Goal: Information Seeking & Learning: Learn about a topic

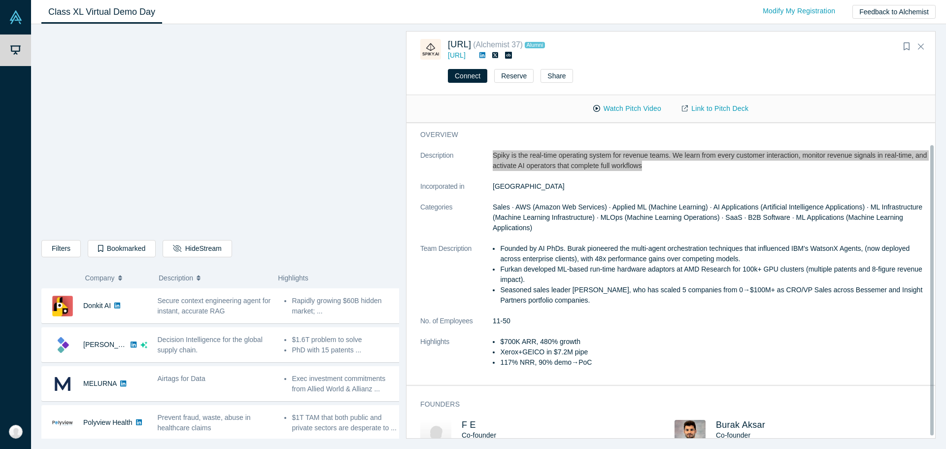
scroll to position [24, 0]
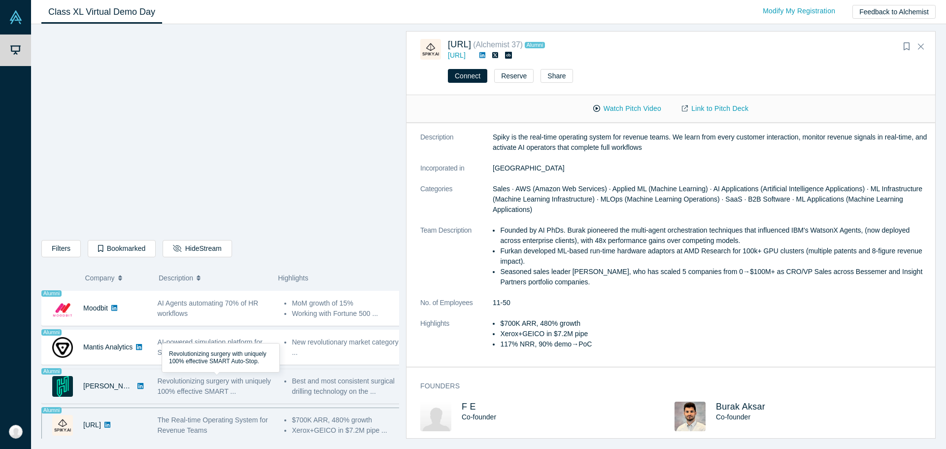
click at [173, 382] on span "Revolutionizing surgery with uniquely 100% effective SMART ..." at bounding box center [214, 386] width 113 height 18
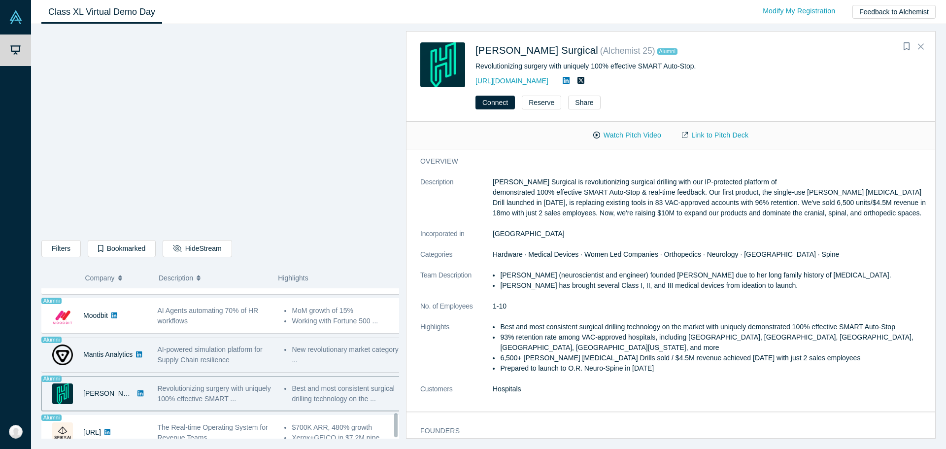
scroll to position [784, 0]
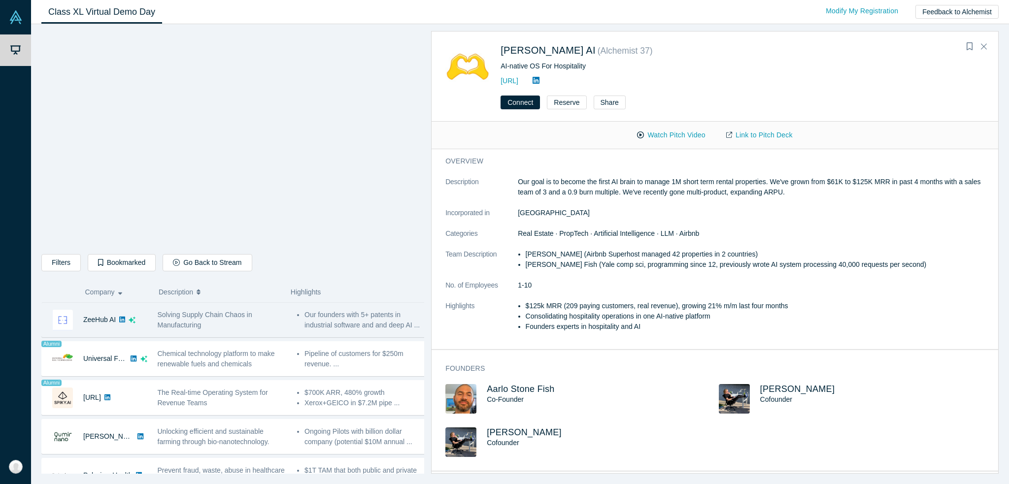
click at [210, 317] on span "Solving Supply Chain Chaos in Manufacturing" at bounding box center [205, 320] width 95 height 18
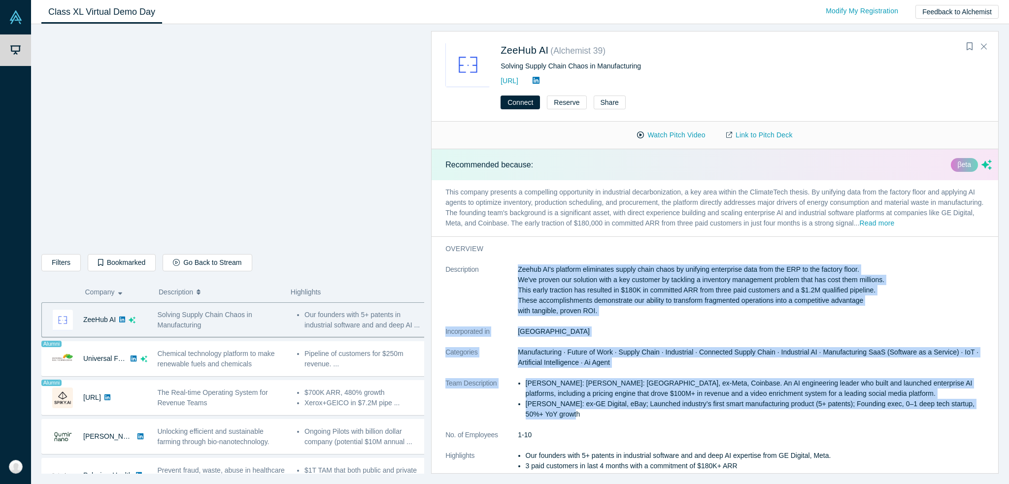
drag, startPoint x: 505, startPoint y: 264, endPoint x: 761, endPoint y: 419, distance: 300.3
click at [761, 419] on div "overview Description Zeehub AI's platform eliminates supply chain chaos by unif…" at bounding box center [719, 368] width 574 height 262
copy dl "Loremi DO's ametcons adipiscing elitse doeiu tempo in utlabore etdolorema aliq …"
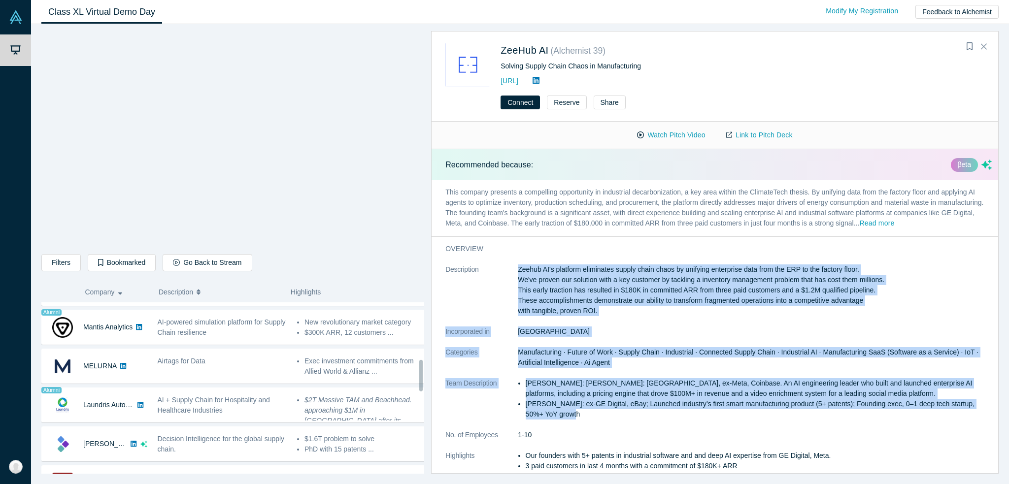
scroll to position [345, 0]
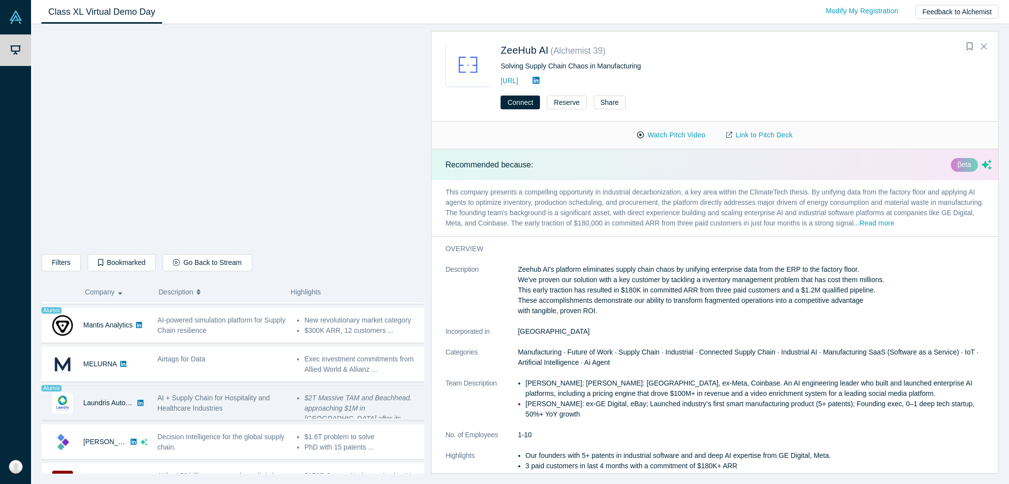
click at [206, 404] on span "AI + Supply Chain for Hospitality and Healthcare Industries" at bounding box center [214, 403] width 112 height 18
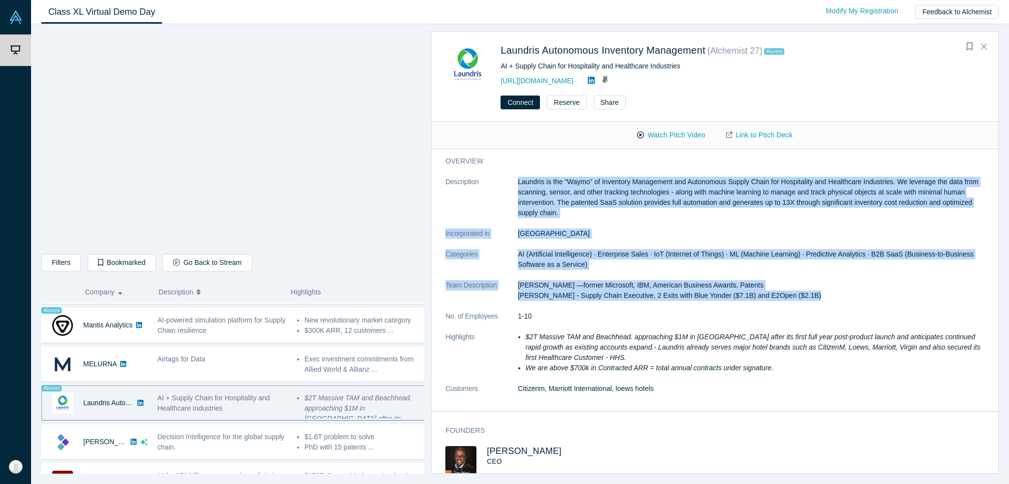
drag, startPoint x: 518, startPoint y: 179, endPoint x: 825, endPoint y: 299, distance: 329.1
click at [825, 299] on dl "Description Laundris is the “Waymo” of Inventory Management and Autonomous Supp…" at bounding box center [719, 291] width 547 height 228
copy dl "Laundris is the “Waymo” of Inventory Management and Autonomous Supply Chain for…"
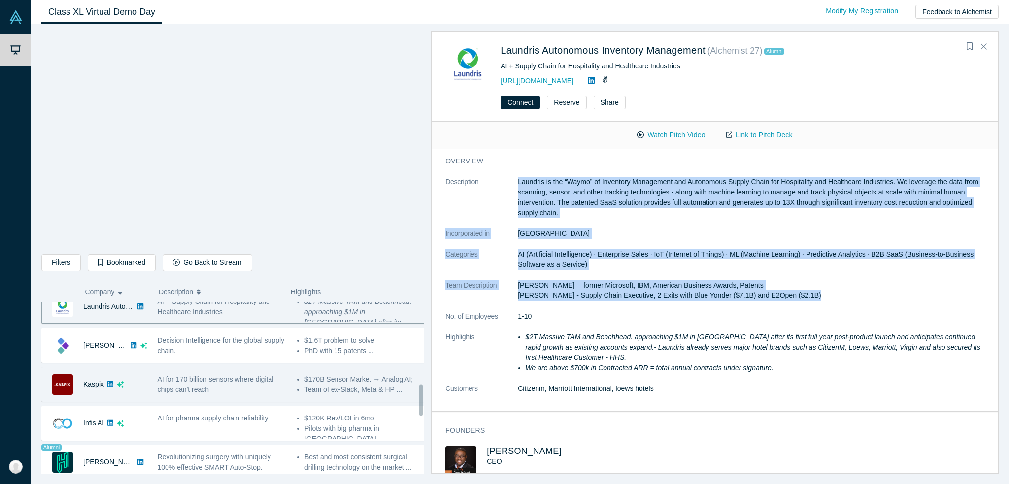
scroll to position [444, 0]
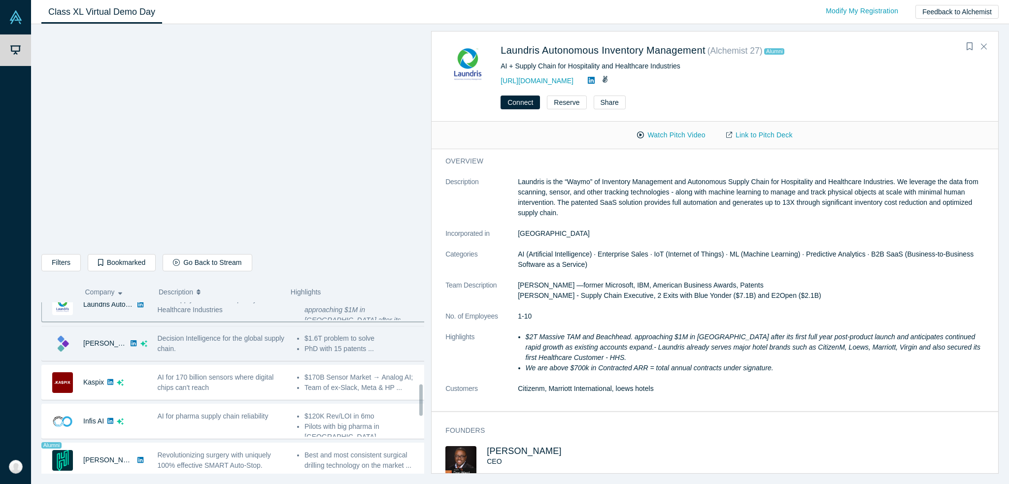
click at [226, 341] on div "Decision Intelligence for the global supply chain." at bounding box center [222, 344] width 129 height 21
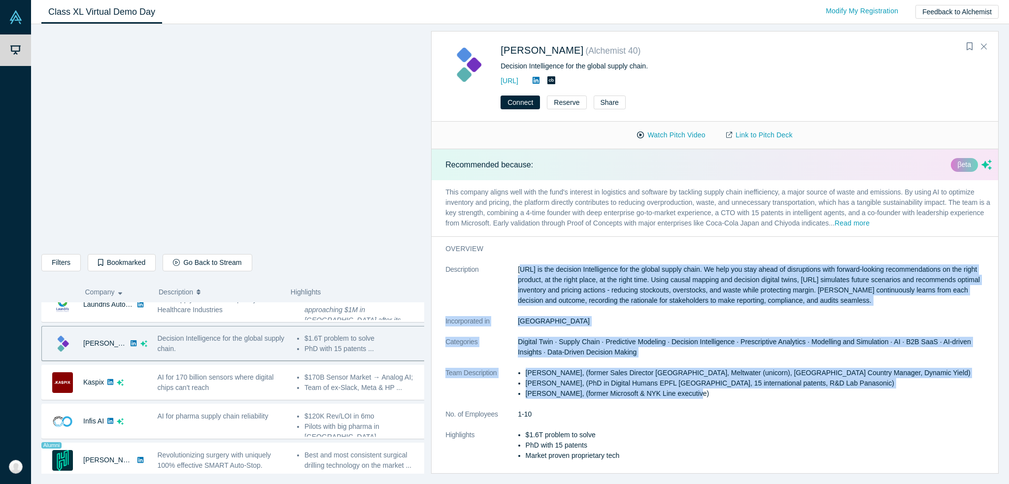
drag, startPoint x: 520, startPoint y: 263, endPoint x: 711, endPoint y: 400, distance: 234.8
click at [711, 400] on div "overview Description Kimaru.ai is the decision Intelligence for the global supp…" at bounding box center [719, 358] width 574 height 242
copy dl "imaru.ai is the decision Intelligence for the global supply chain. We help you …"
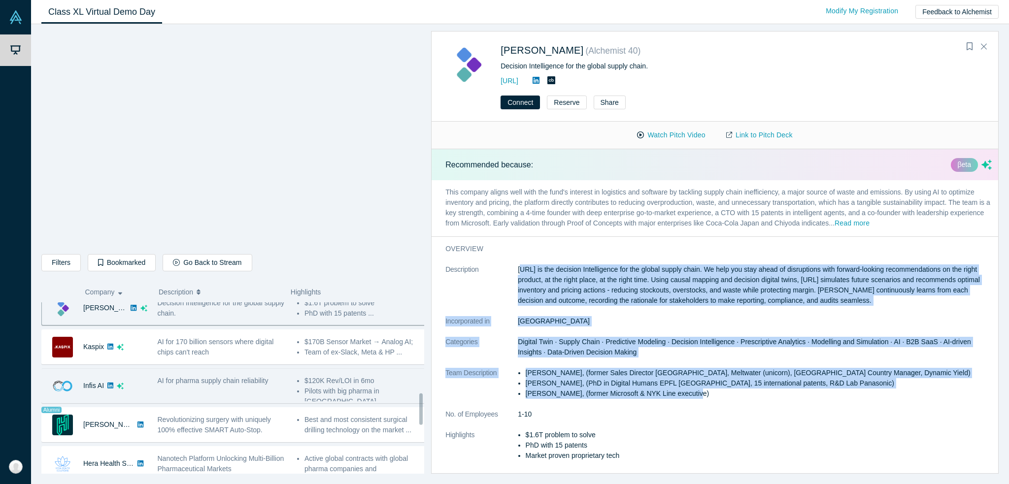
scroll to position [493, 0]
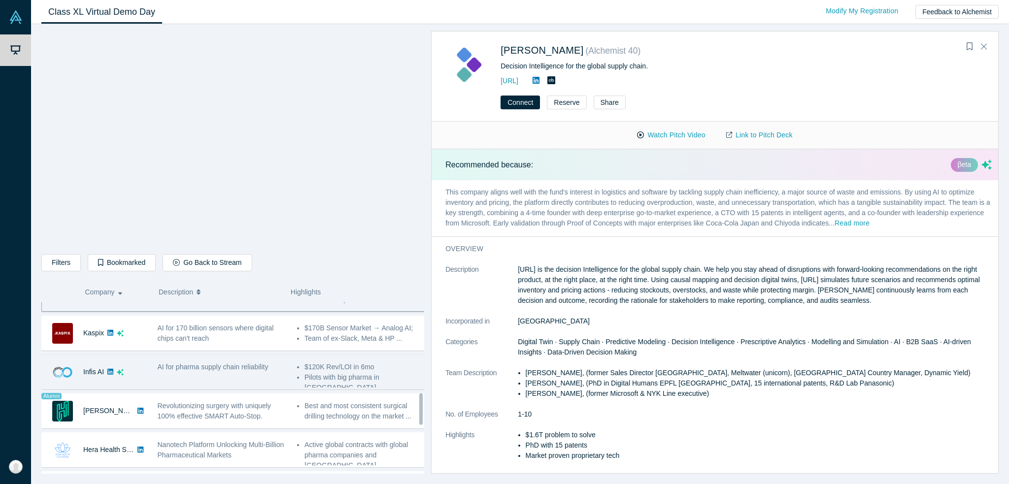
click at [199, 374] on div "AI for pharma supply chain reliability" at bounding box center [221, 372] width 139 height 31
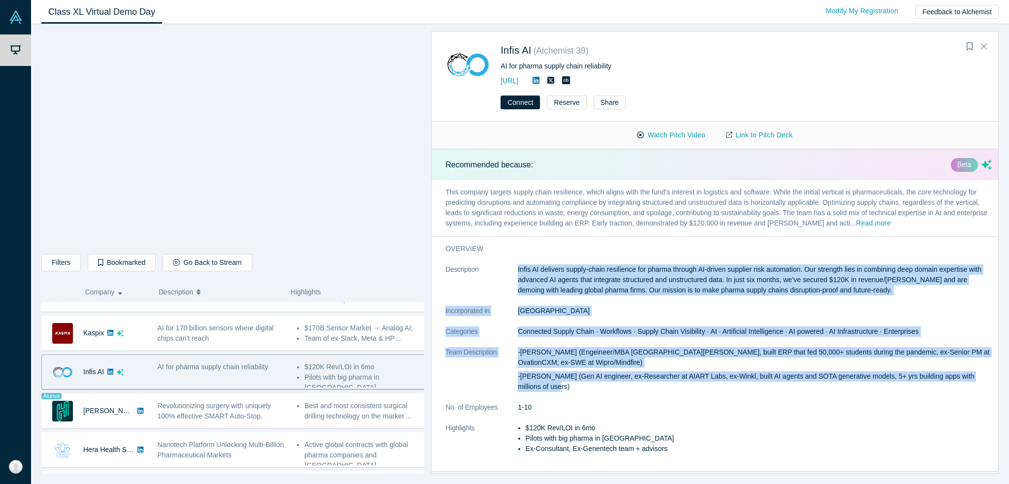
drag, startPoint x: 517, startPoint y: 268, endPoint x: 589, endPoint y: 394, distance: 145.7
click at [589, 394] on dl "Description Infis AI delivers supply-chain resilience for pharma through AI-dri…" at bounding box center [719, 365] width 547 height 200
copy dl "Infis AI delivers supply-chain resilience for pharma through AI-driven supplier…"
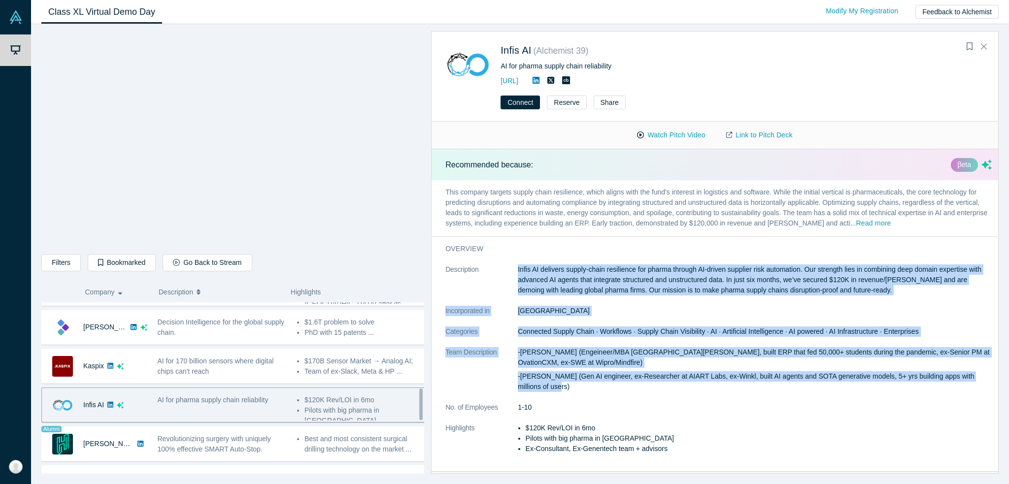
scroll to position [444, 0]
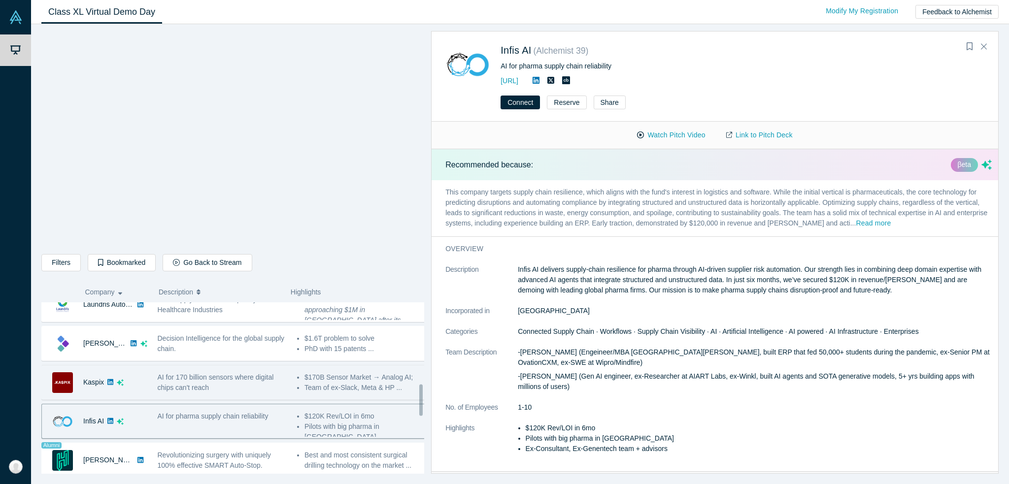
click at [190, 390] on div "AI for 170 billion sensors where digital chips can't reach" at bounding box center [221, 382] width 139 height 31
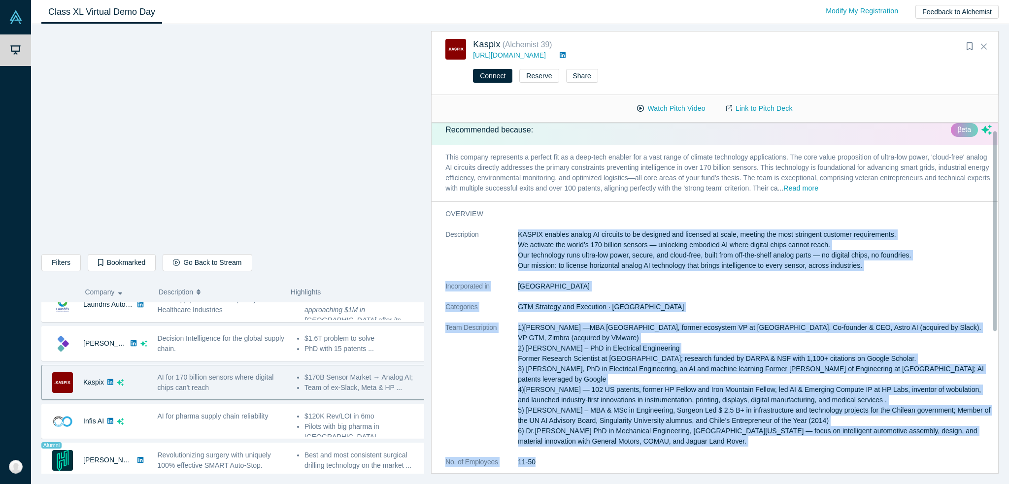
scroll to position [39, 0]
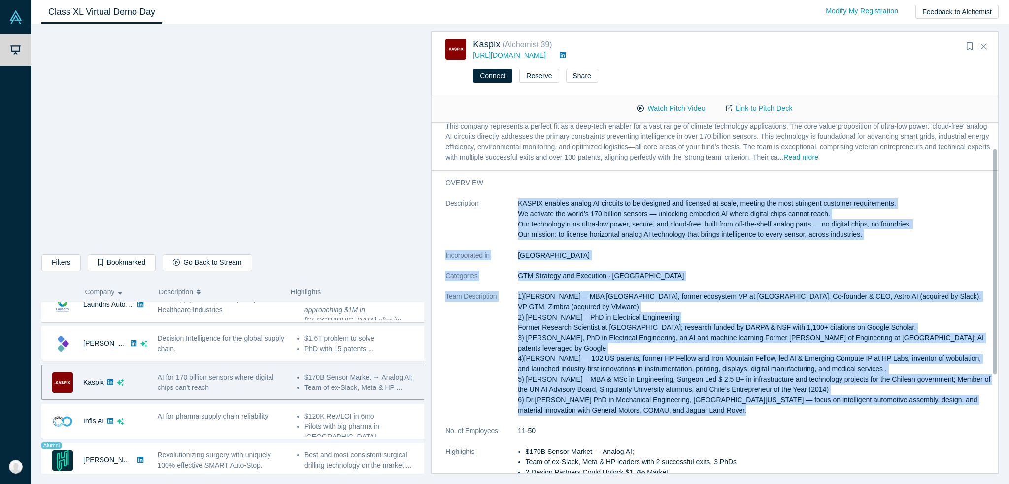
drag, startPoint x: 517, startPoint y: 267, endPoint x: 731, endPoint y: 412, distance: 258.9
click at [731, 412] on dl "Description KASPIX enables analog AI circuits to be designed and licensed at sc…" at bounding box center [719, 344] width 547 height 290
copy dl "KASPIX enables analog AI circuits to be designed and licensed at scale, meeting…"
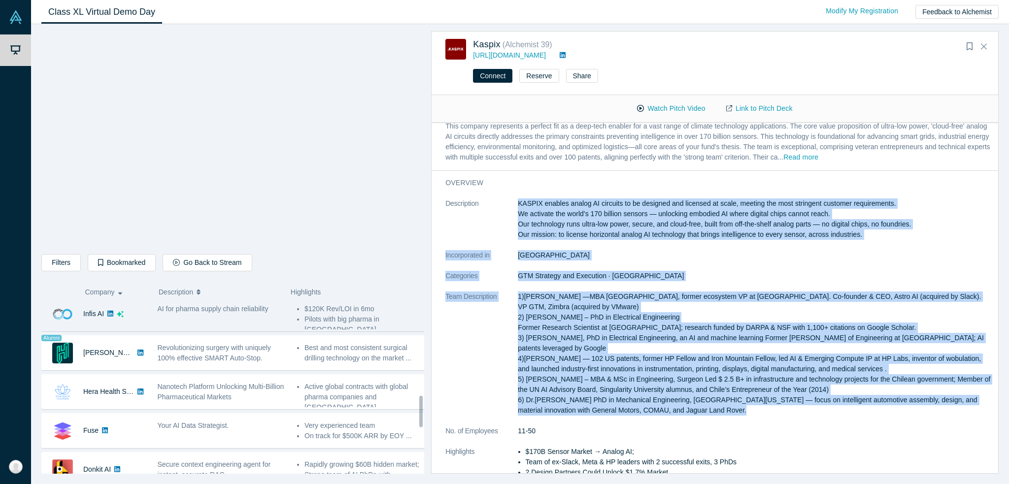
scroll to position [493, 0]
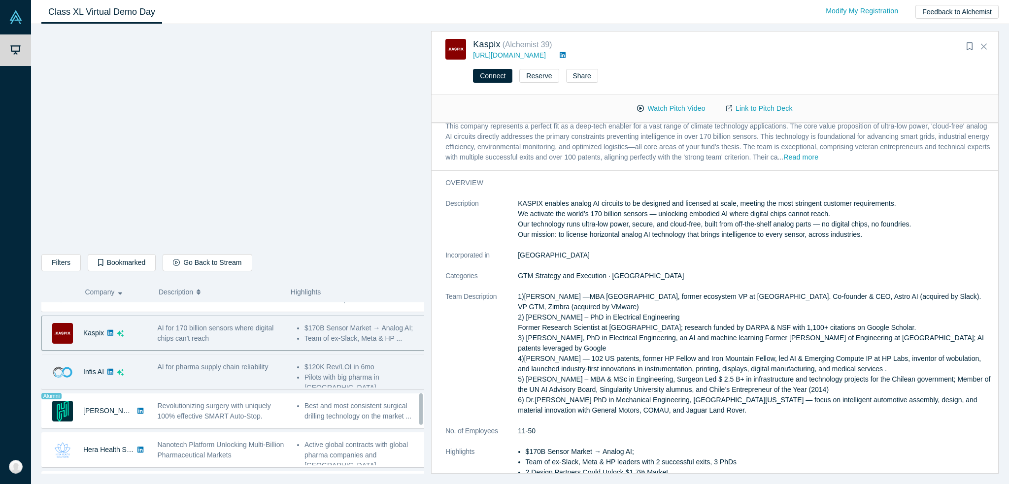
click at [149, 366] on div "Infis AI" at bounding box center [97, 372] width 110 height 34
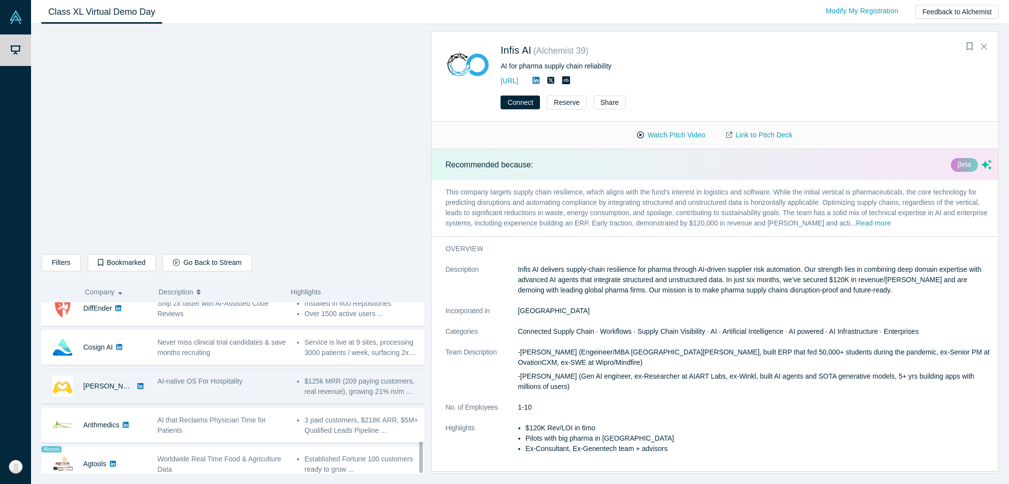
scroll to position [758, 0]
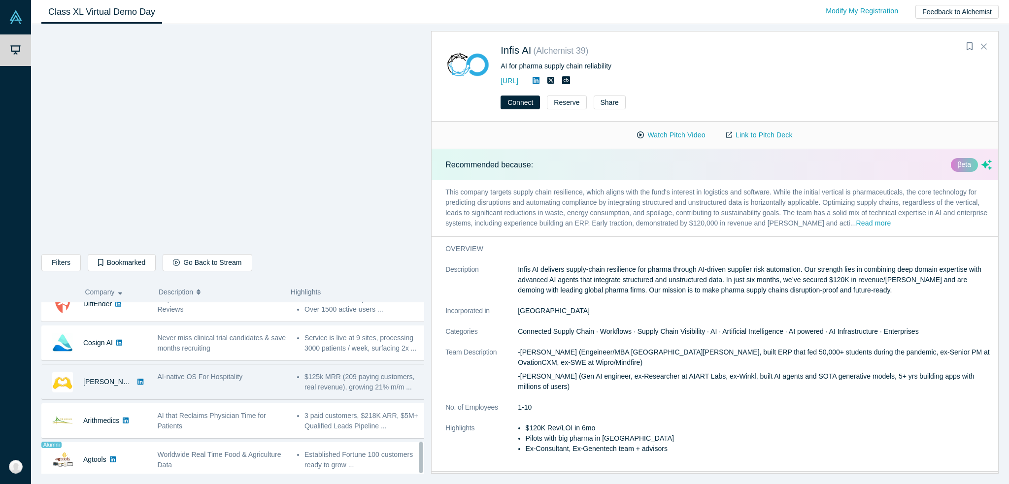
click at [173, 379] on div "AI-native OS For Hospitality" at bounding box center [221, 382] width 139 height 31
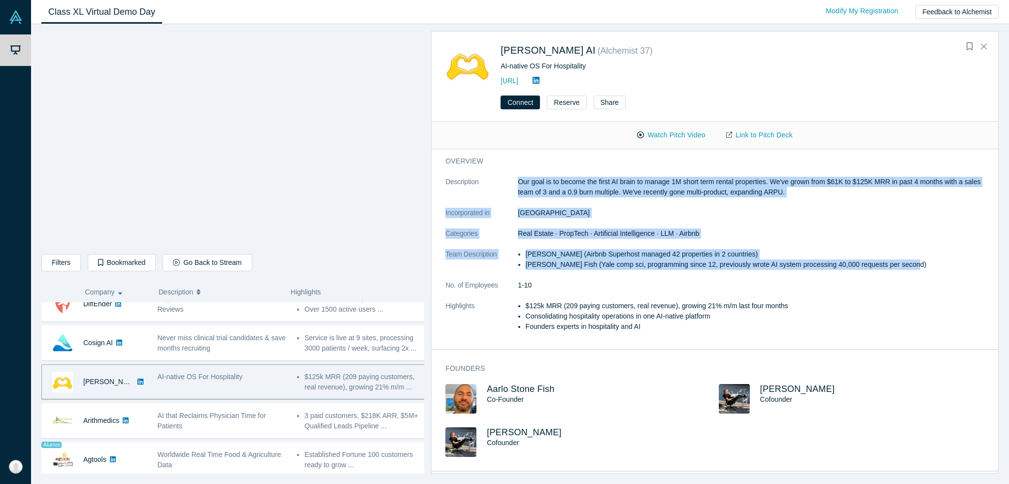
drag, startPoint x: 514, startPoint y: 177, endPoint x: 932, endPoint y: 272, distance: 429.0
click at [932, 272] on dl "Description Our goal is to become the first AI brain to manage 1M short term re…" at bounding box center [719, 260] width 547 height 166
copy dl "Our goal is to become the first AI brain to manage 1M short term rental propert…"
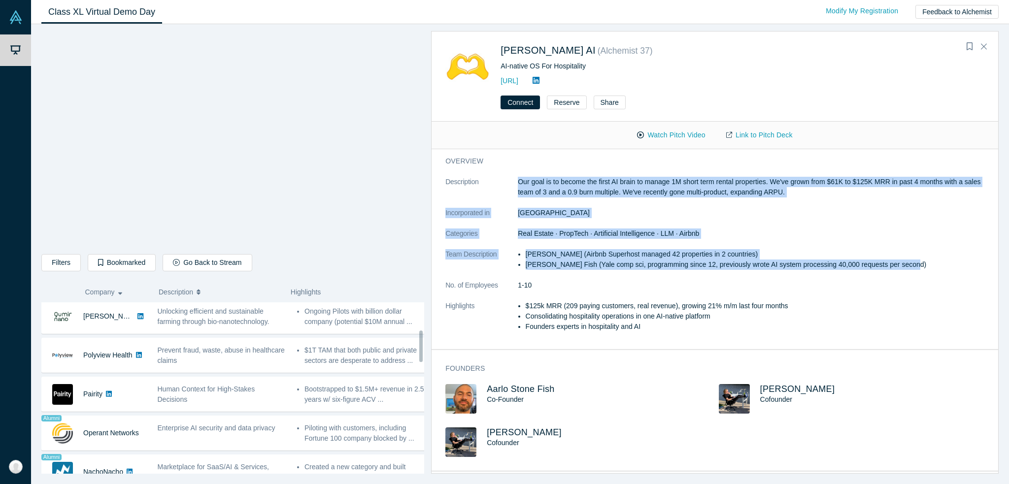
scroll to position [117, 0]
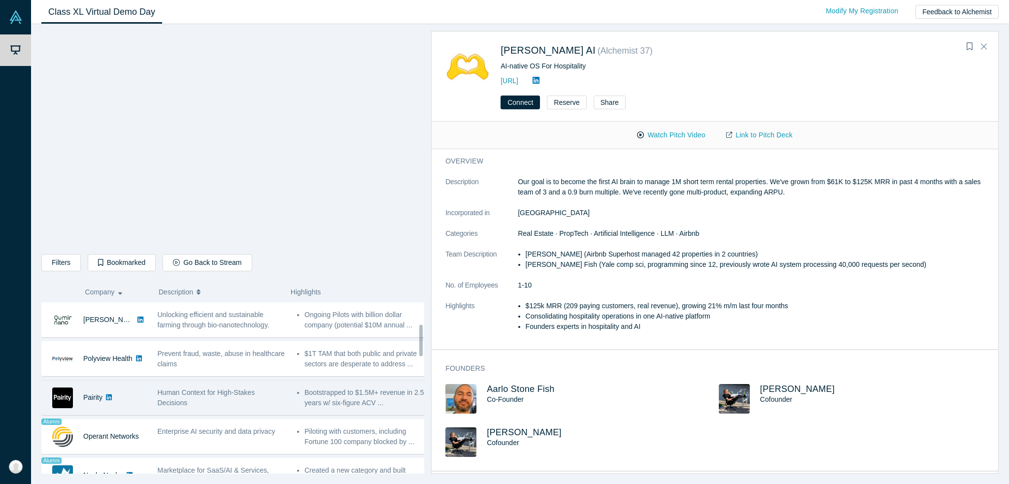
click at [225, 398] on div "Human Context for High-Stakes Decisions" at bounding box center [222, 398] width 129 height 21
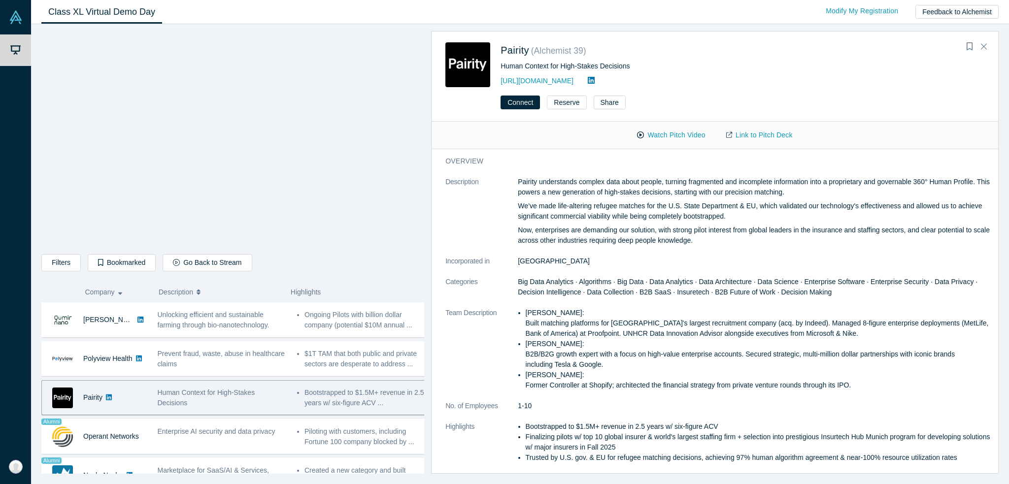
drag, startPoint x: 512, startPoint y: 177, endPoint x: 879, endPoint y: 390, distance: 424.4
click at [879, 390] on dl "Description Pairity understands complex data about people, turning fragmented a…" at bounding box center [719, 325] width 547 height 297
copy dl "Pairity understands complex data about people, turning fragmented and incomplet…"
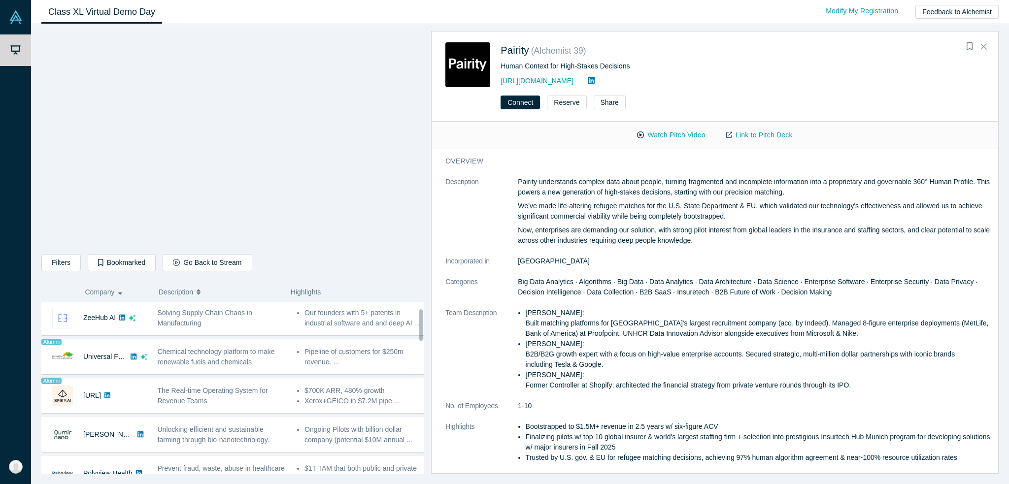
scroll to position [0, 0]
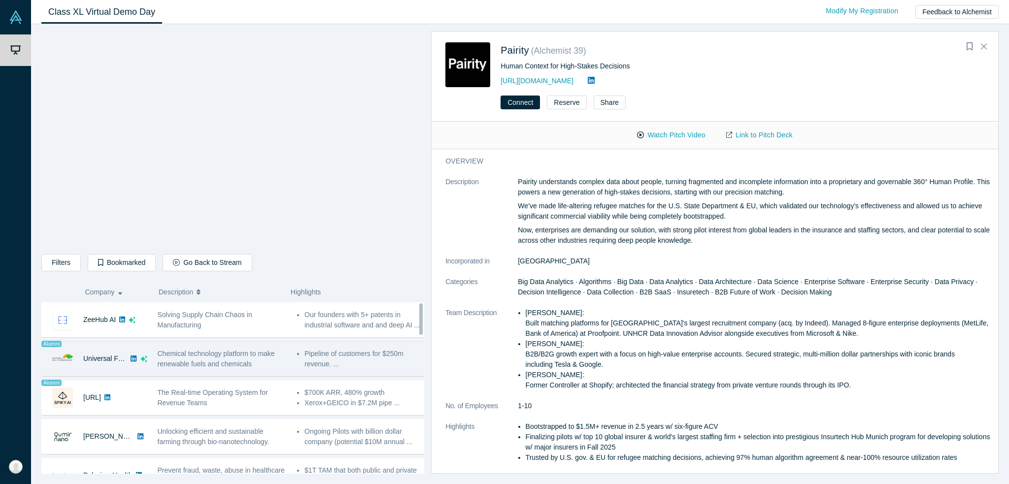
click at [203, 355] on span "Chemical technology platform to make renewable fuels and chemicals" at bounding box center [216, 359] width 117 height 18
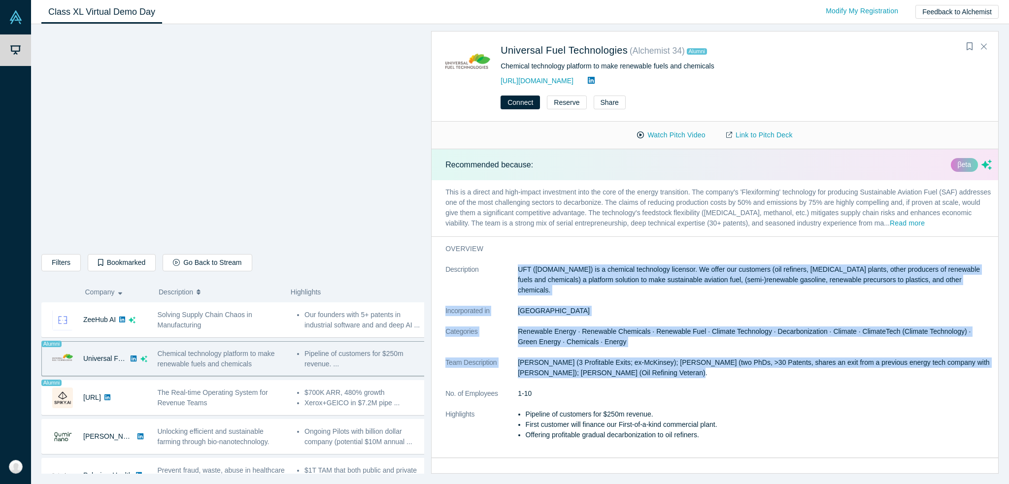
drag, startPoint x: 518, startPoint y: 269, endPoint x: 719, endPoint y: 366, distance: 223.5
click at [719, 366] on dl "Description UFT (unifuel.tech) is a chemical technology licensor. We offer our …" at bounding box center [719, 358] width 547 height 186
click at [719, 366] on p "Alexei Beltyukov (3 Profitable Exits; ex-McKinsey); Denis Pchelintsev (two PhDs…" at bounding box center [755, 368] width 474 height 21
drag, startPoint x: 713, startPoint y: 367, endPoint x: 444, endPoint y: 266, distance: 287.6
click at [444, 266] on div "overview Description UFT (unifuel.tech) is a chemical technology licensor. We o…" at bounding box center [719, 347] width 574 height 221
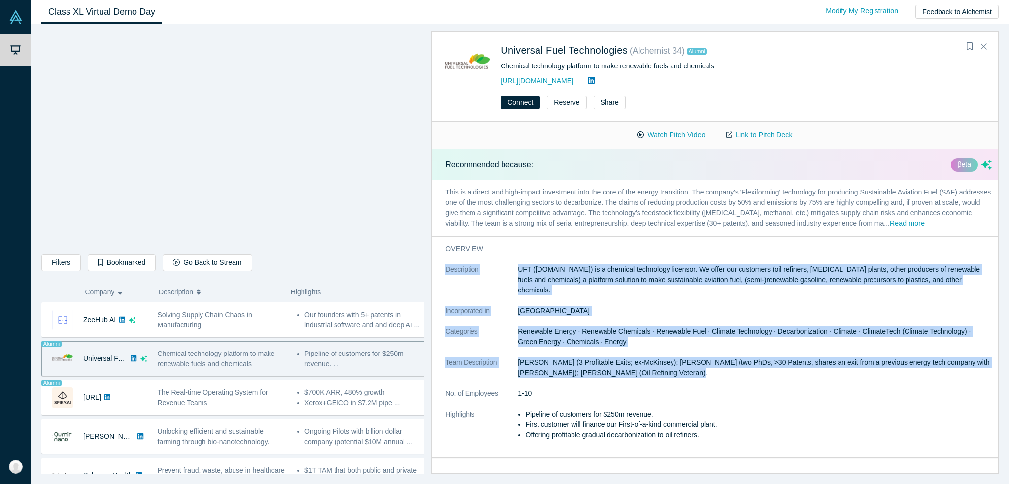
copy dl "Description UFT (unifuel.tech) is a chemical technology licensor. We offer our …"
